Goal: Task Accomplishment & Management: Complete application form

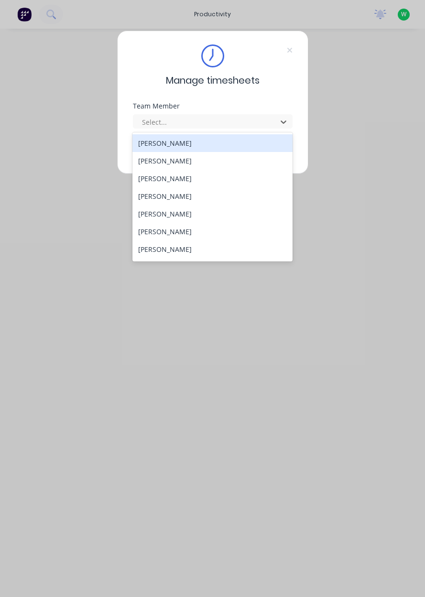
click at [188, 470] on div "[PERSON_NAME]" at bounding box center [212, 479] width 160 height 18
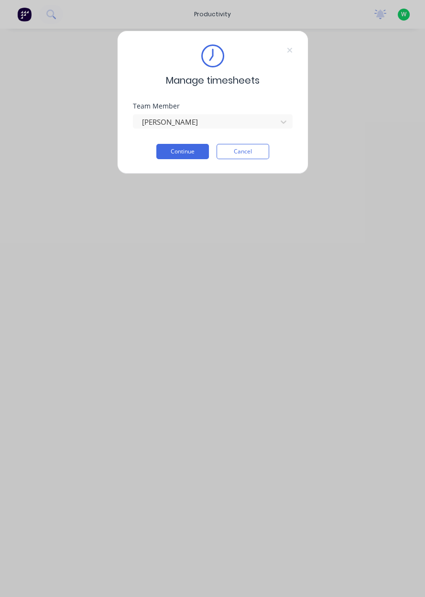
click at [189, 149] on button "Continue" at bounding box center [182, 151] width 53 height 15
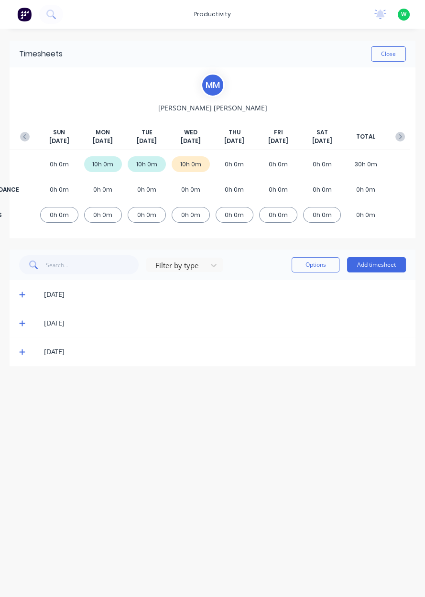
click at [386, 264] on button "Add timesheet" at bounding box center [376, 264] width 59 height 15
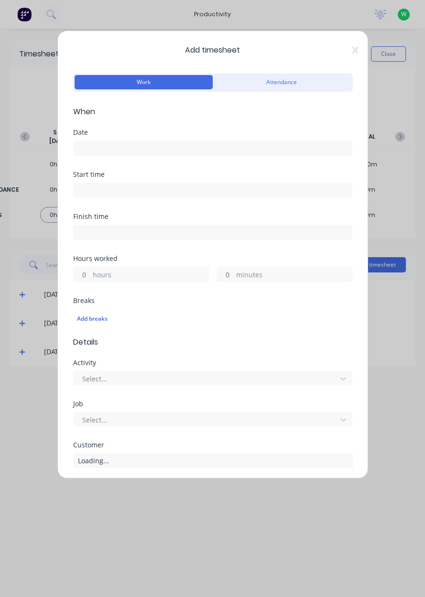
click at [94, 148] on input at bounding box center [213, 148] width 278 height 14
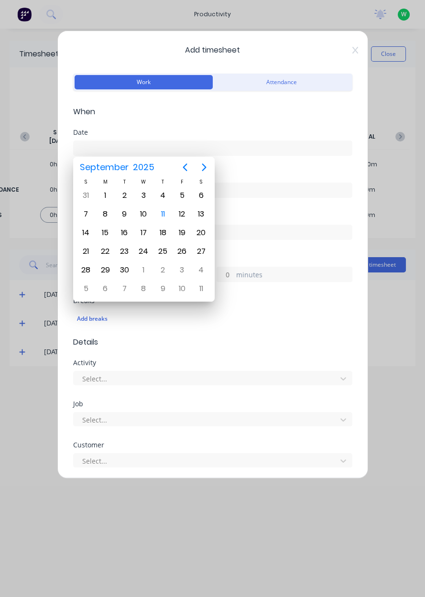
click at [169, 212] on div "11" at bounding box center [163, 214] width 14 height 14
type input "[DATE]"
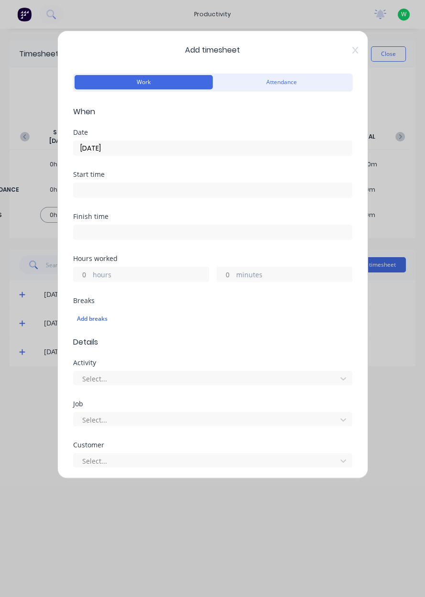
click at [93, 277] on label "hours" at bounding box center [151, 276] width 116 height 12
click at [90, 277] on input "hours" at bounding box center [82, 274] width 17 height 14
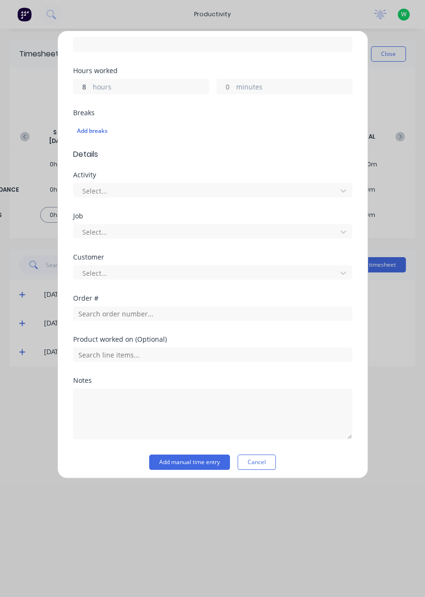
scroll to position [191, 0]
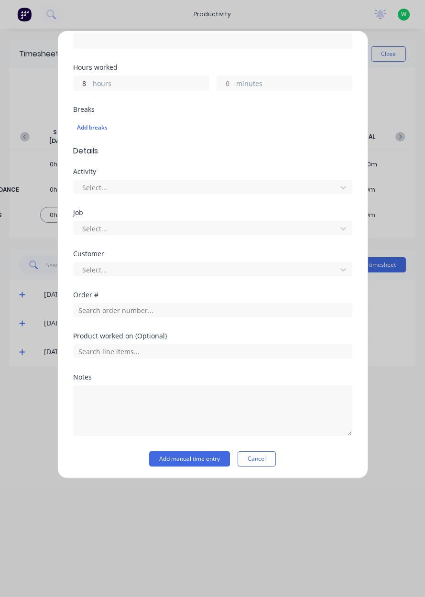
type input "8"
click at [106, 310] on input "text" at bounding box center [212, 310] width 279 height 14
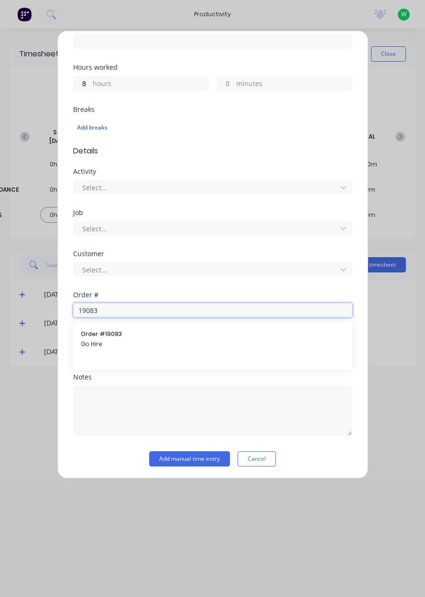
type input "19083"
click at [106, 341] on span "Go Hire" at bounding box center [213, 344] width 264 height 9
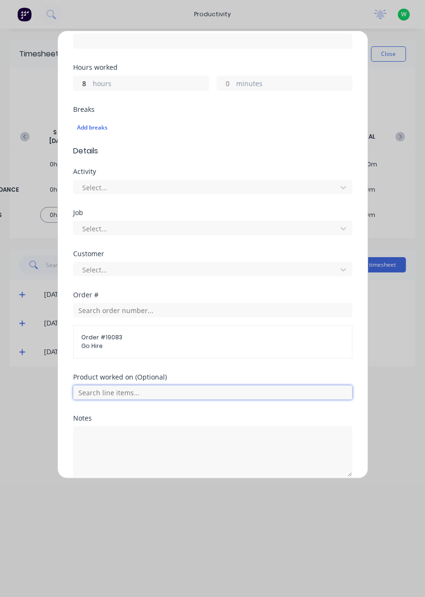
click at [141, 389] on input "text" at bounding box center [212, 392] width 279 height 14
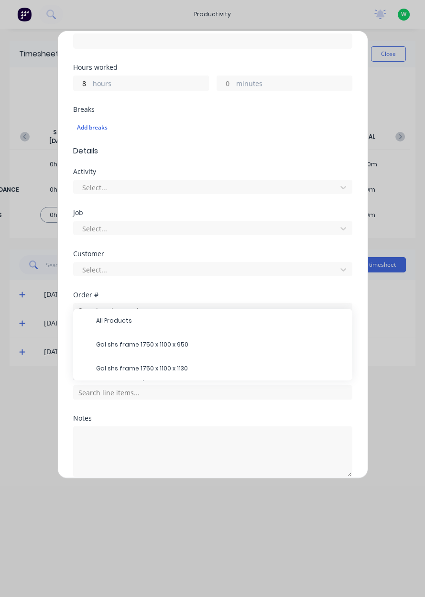
click at [176, 364] on span "Gal shs frame 1750 x 1100 x 1130" at bounding box center [220, 368] width 248 height 9
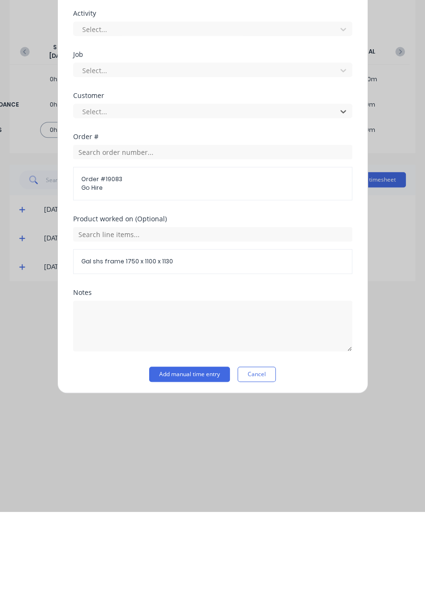
scroll to position [231, 0]
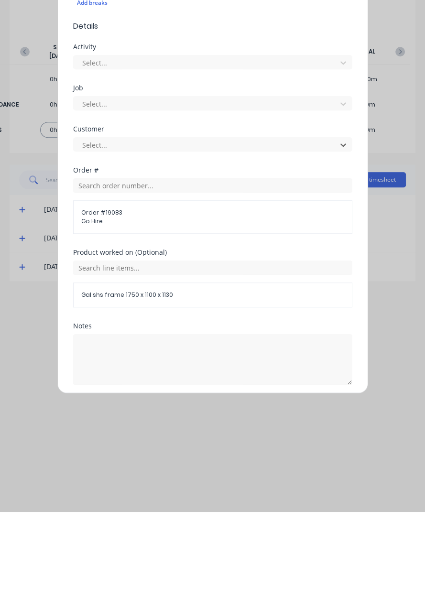
click at [202, 493] on button "Add manual time entry" at bounding box center [189, 492] width 81 height 15
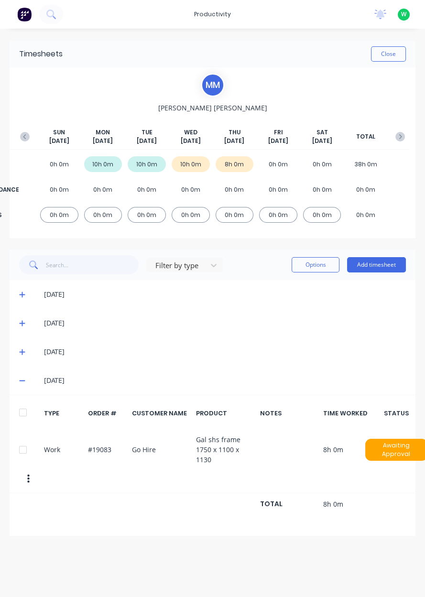
click at [389, 50] on button "Close" at bounding box center [388, 53] width 35 height 15
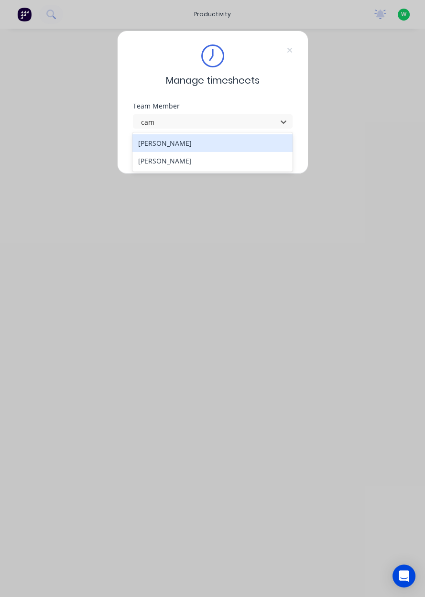
click at [154, 147] on div "[PERSON_NAME]" at bounding box center [212, 143] width 160 height 18
type input "cam"
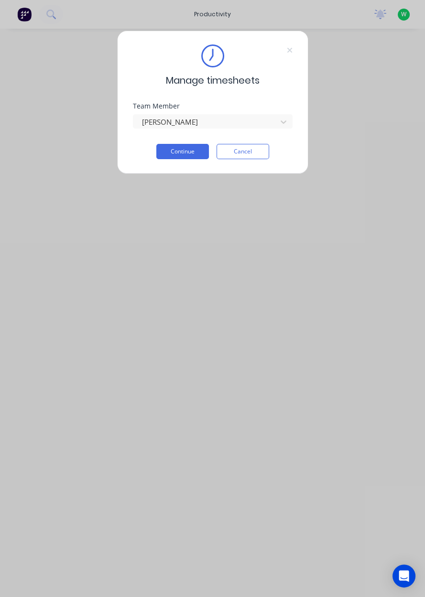
click at [172, 153] on button "Continue" at bounding box center [182, 151] width 53 height 15
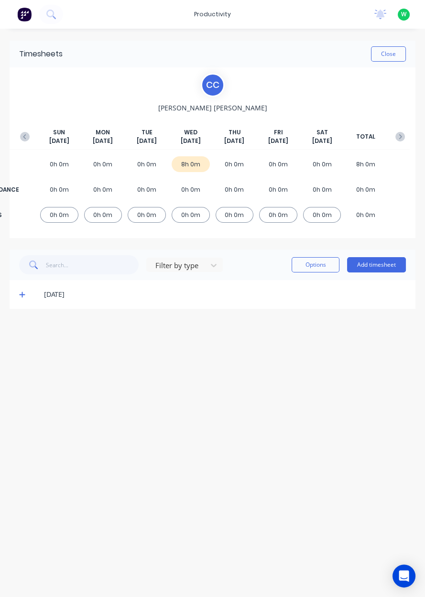
click at [26, 297] on span at bounding box center [24, 295] width 10 height 10
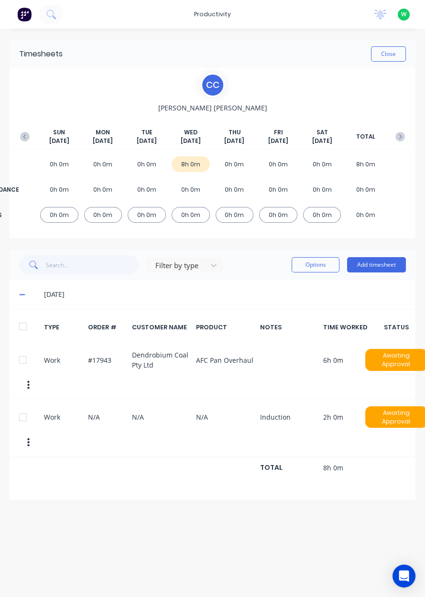
click at [25, 293] on span at bounding box center [24, 295] width 10 height 10
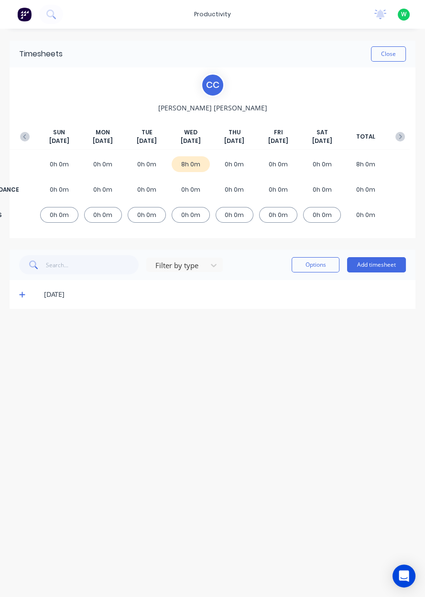
click at [375, 264] on button "Add timesheet" at bounding box center [376, 264] width 59 height 15
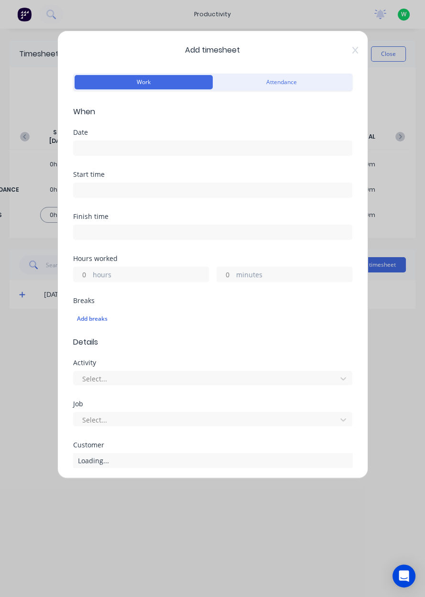
click at [102, 151] on input at bounding box center [213, 148] width 278 height 14
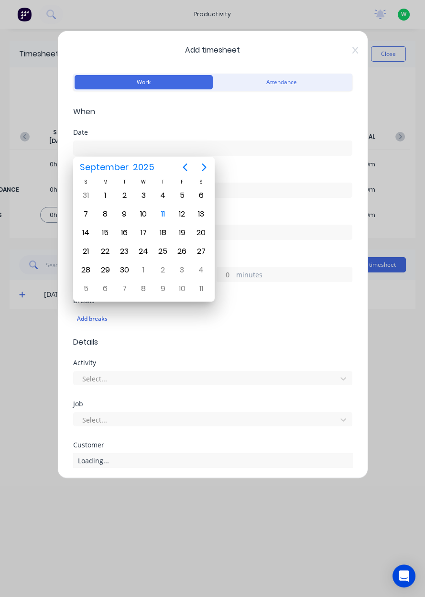
click at [161, 217] on div "11" at bounding box center [163, 214] width 14 height 14
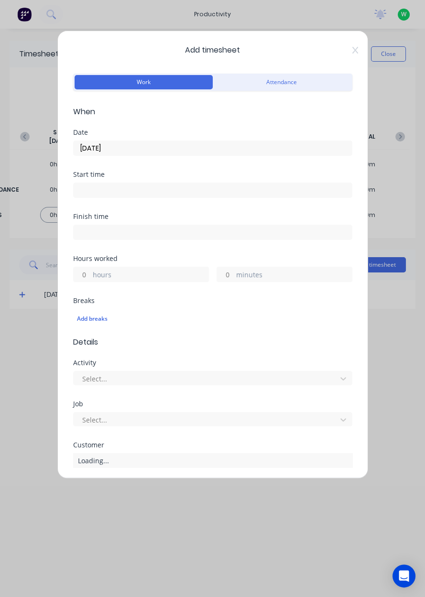
type input "[DATE]"
click at [90, 192] on input at bounding box center [213, 190] width 278 height 14
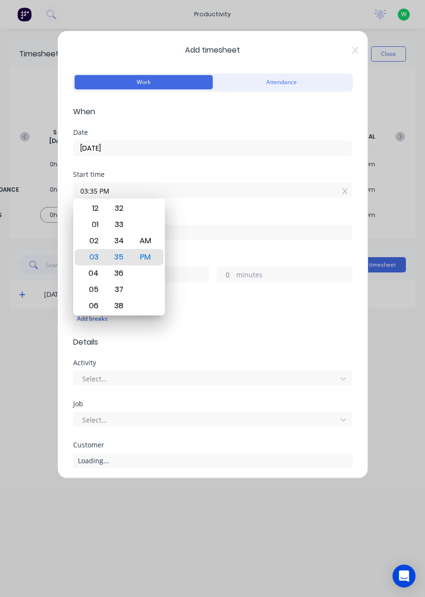
click at [28, 243] on div "Add timesheet Work Attendance When Date [DATE] Start time 03:35 PM Finish time …" at bounding box center [212, 298] width 425 height 597
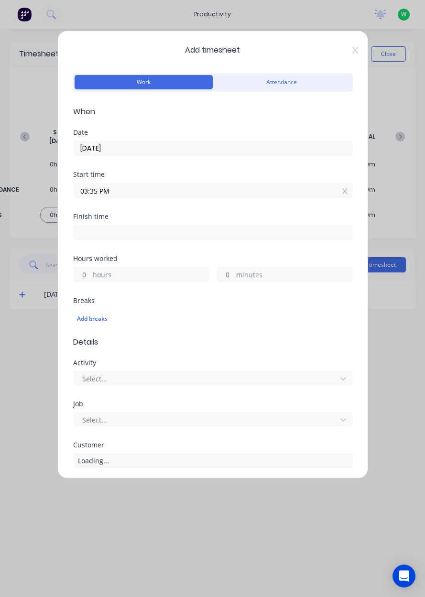
click at [337, 194] on input "03:35 PM" at bounding box center [213, 190] width 278 height 14
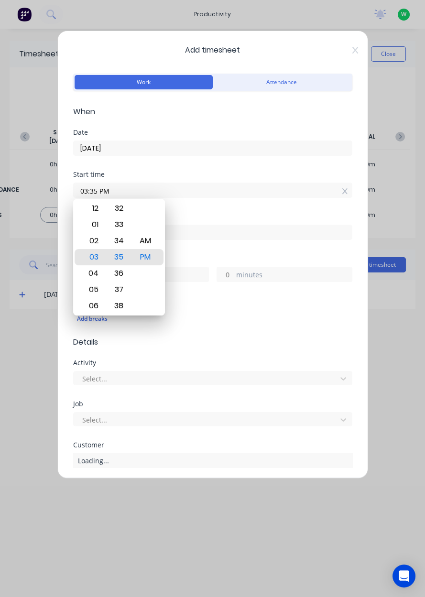
click at [345, 188] on icon at bounding box center [344, 191] width 5 height 7
type input "03:35 PM"
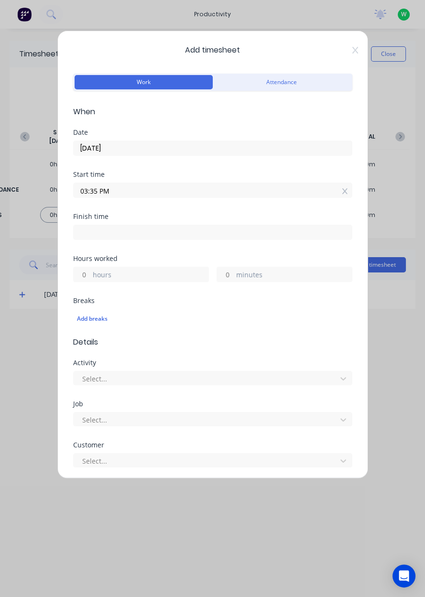
click at [345, 192] on icon at bounding box center [344, 191] width 5 height 7
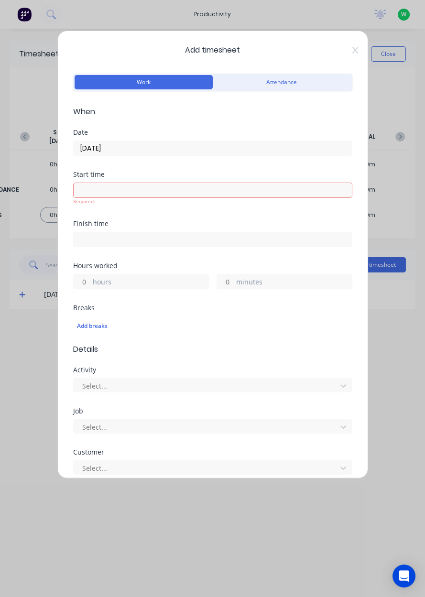
click at [100, 281] on label "hours" at bounding box center [151, 283] width 116 height 12
click at [90, 281] on input "hours" at bounding box center [82, 281] width 17 height 14
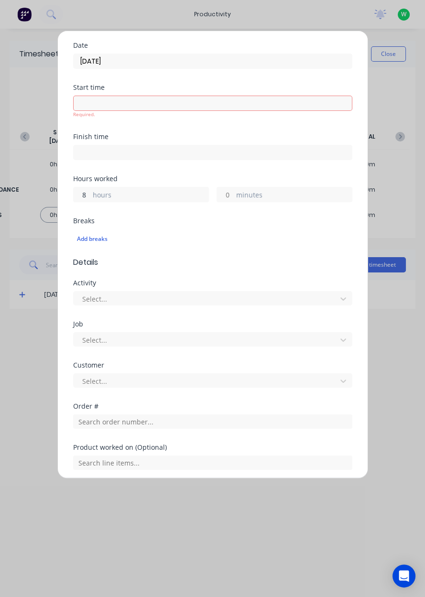
scroll to position [91, 0]
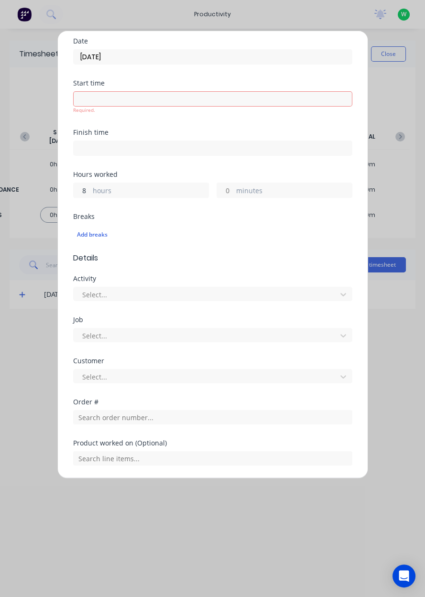
type input "8"
click at [81, 292] on div "Select..." at bounding box center [206, 294] width 256 height 14
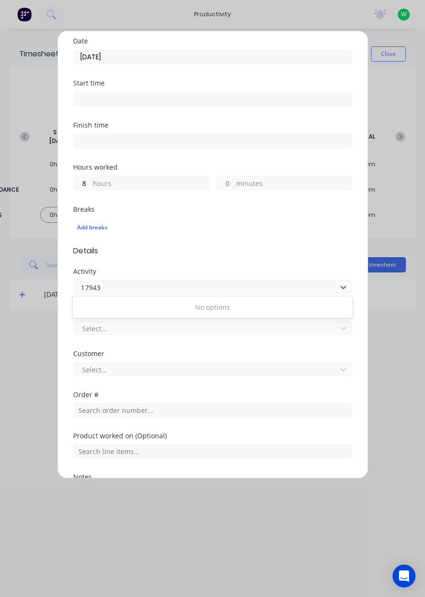
scroll to position [0, 0]
type input "1"
click at [310, 255] on form "Work Attendance When Date [DATE] Start time Finish time Hours worked 8 hours mi…" at bounding box center [212, 273] width 279 height 586
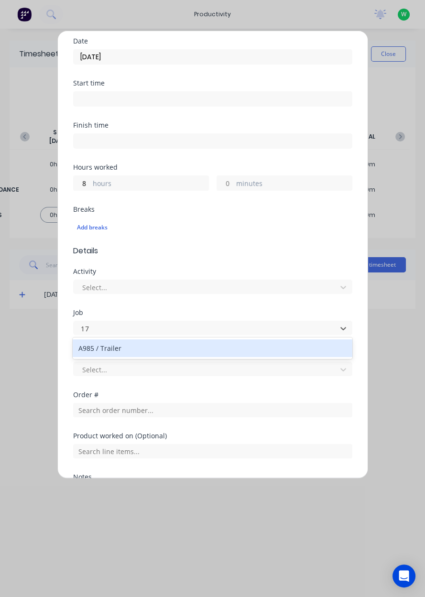
type input "1"
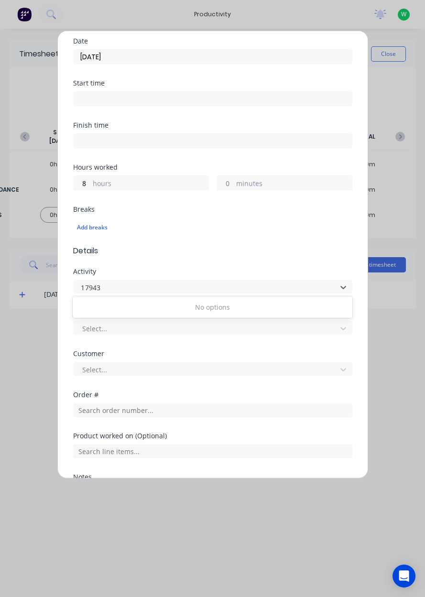
type input "17943"
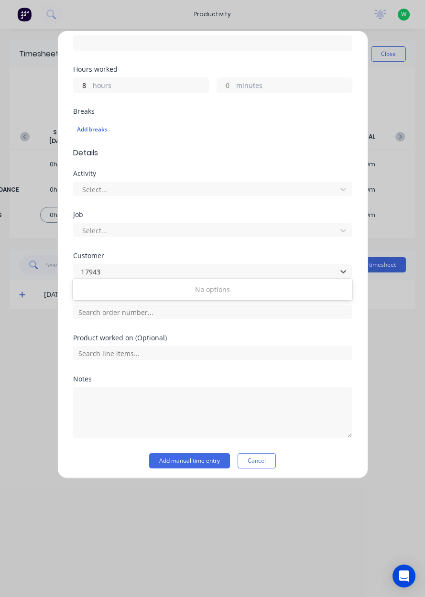
scroll to position [191, 0]
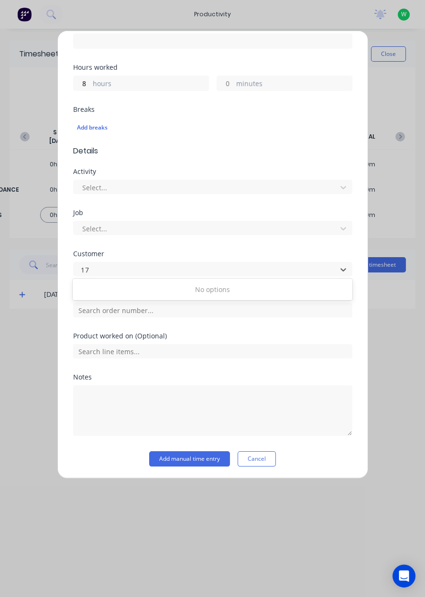
type input "1"
click at [297, 329] on div "Order #" at bounding box center [212, 311] width 279 height 41
click at [90, 312] on input "text" at bounding box center [212, 310] width 279 height 14
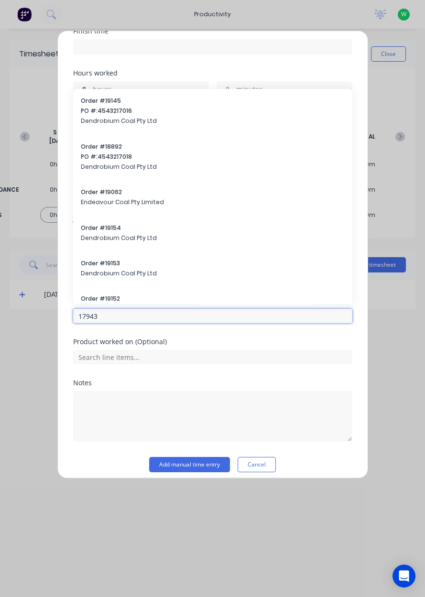
scroll to position [185, 0]
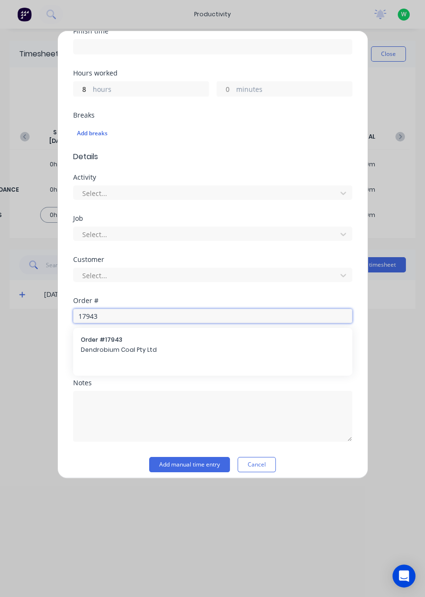
type input "17943"
click at [100, 355] on input "text" at bounding box center [212, 357] width 279 height 14
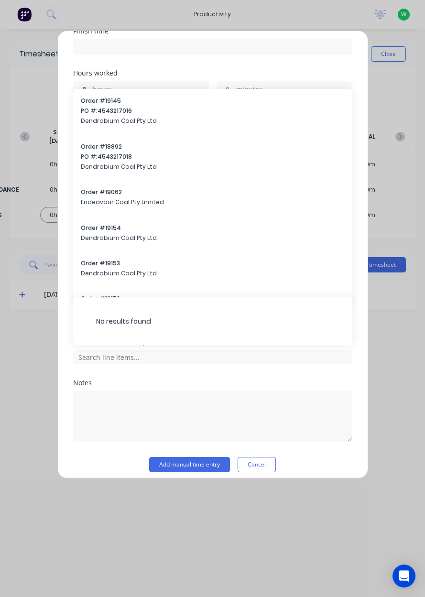
click at [24, 347] on div "Add timesheet Work Attendance When Date [DATE] Start time Finish time Hours wor…" at bounding box center [212, 298] width 425 height 597
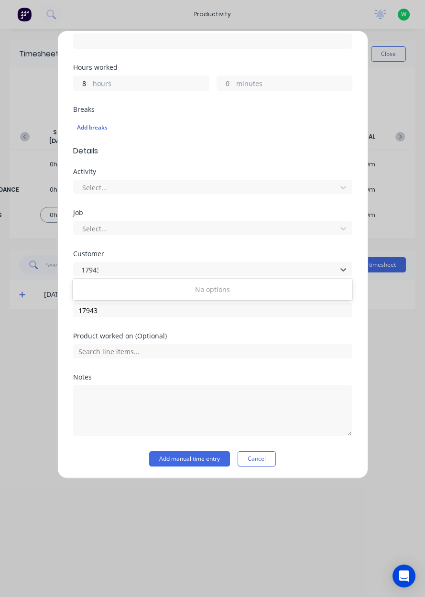
scroll to position [0, 0]
type input "17943"
type input "1"
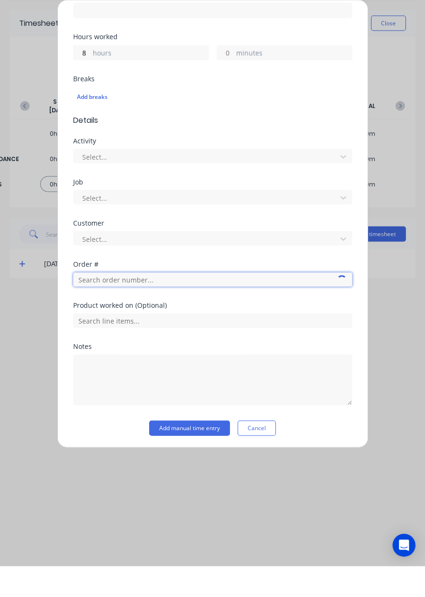
scroll to position [158, 0]
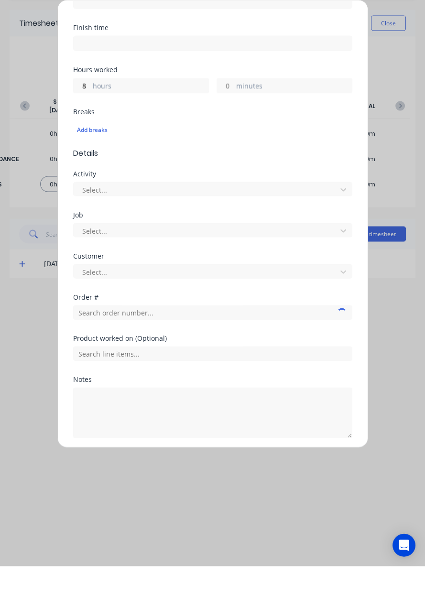
click at [175, 361] on div "Order #" at bounding box center [212, 344] width 279 height 41
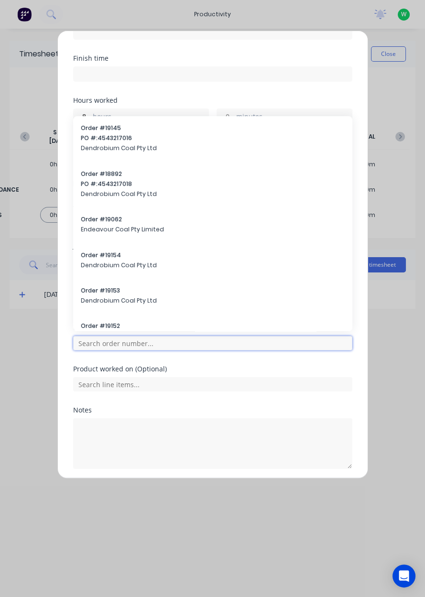
click at [93, 344] on input "text" at bounding box center [212, 343] width 279 height 14
click at [105, 345] on input "text" at bounding box center [212, 343] width 279 height 14
click at [90, 341] on input "text" at bounding box center [212, 343] width 279 height 14
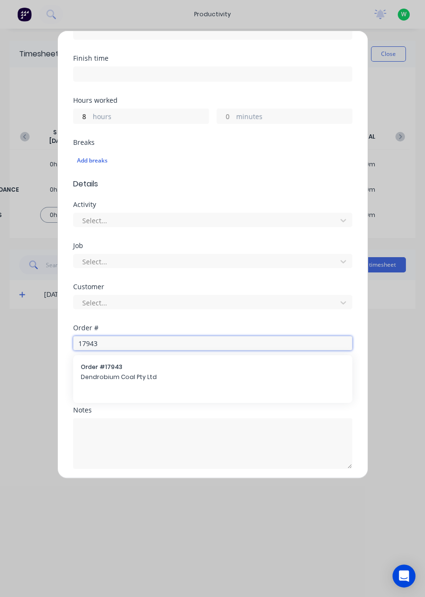
type input "17943"
click at [98, 369] on div "Product worked on (Optional)" at bounding box center [212, 369] width 279 height 7
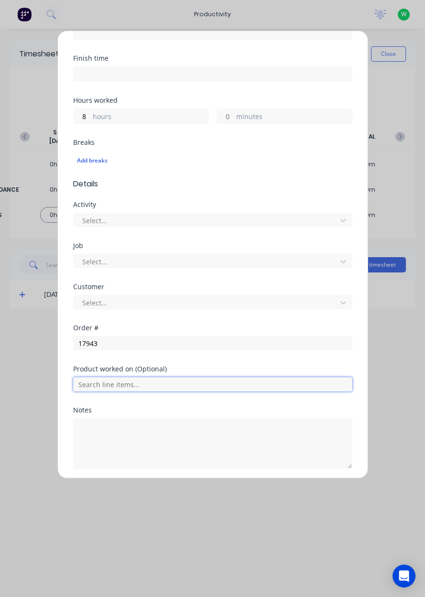
click at [93, 381] on input "text" at bounding box center [212, 384] width 279 height 14
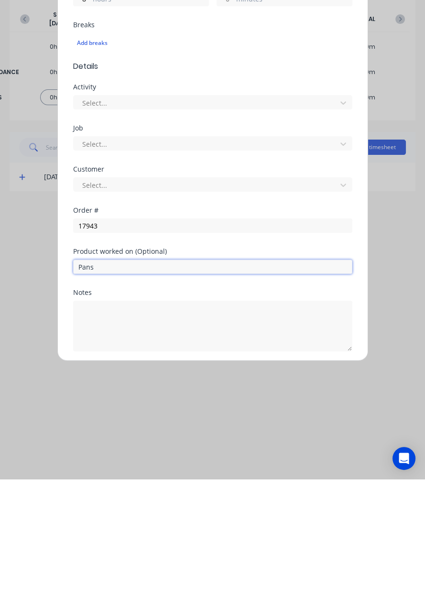
click at [101, 385] on input "Pans" at bounding box center [212, 384] width 279 height 14
type input "P"
click at [102, 381] on input "text" at bounding box center [212, 384] width 279 height 14
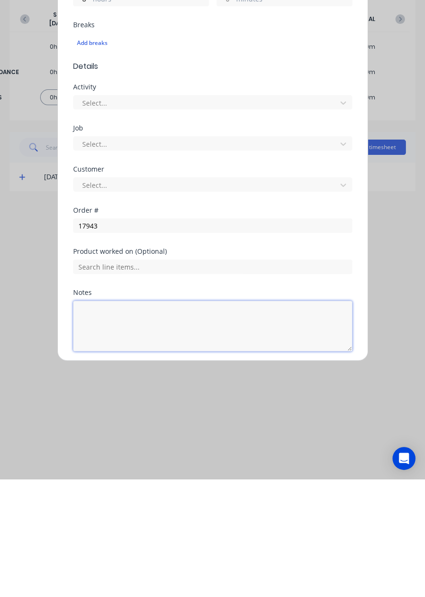
click at [84, 430] on textarea at bounding box center [212, 443] width 279 height 51
type textarea "Spill trays & pans"
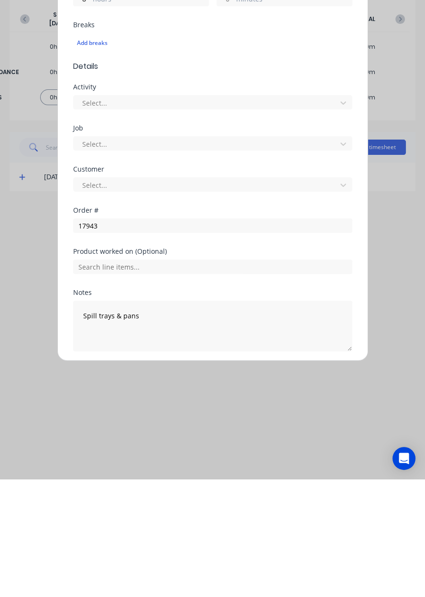
click at [163, 494] on button "Add manual time entry" at bounding box center [189, 491] width 81 height 15
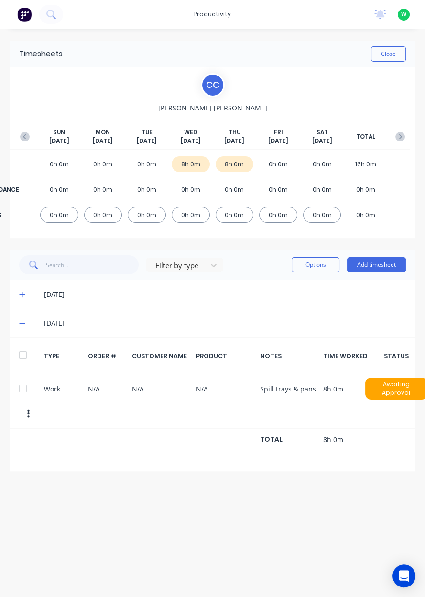
click at [22, 323] on icon at bounding box center [22, 323] width 6 height 1
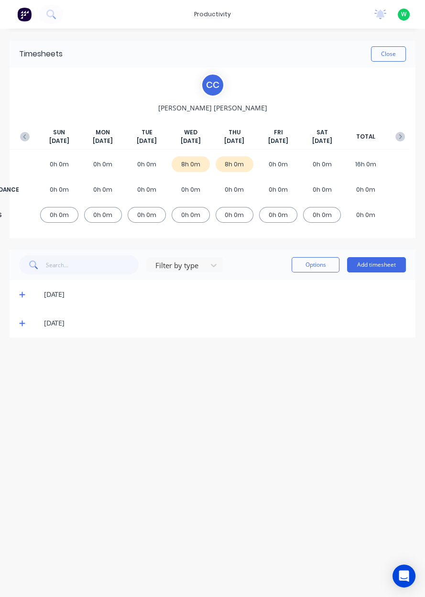
click at [24, 295] on icon at bounding box center [22, 294] width 6 height 7
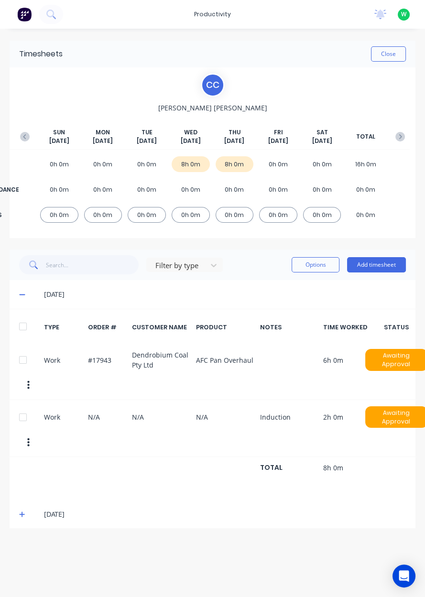
click at [22, 298] on span at bounding box center [24, 295] width 10 height 10
